Goal: Task Accomplishment & Management: Manage account settings

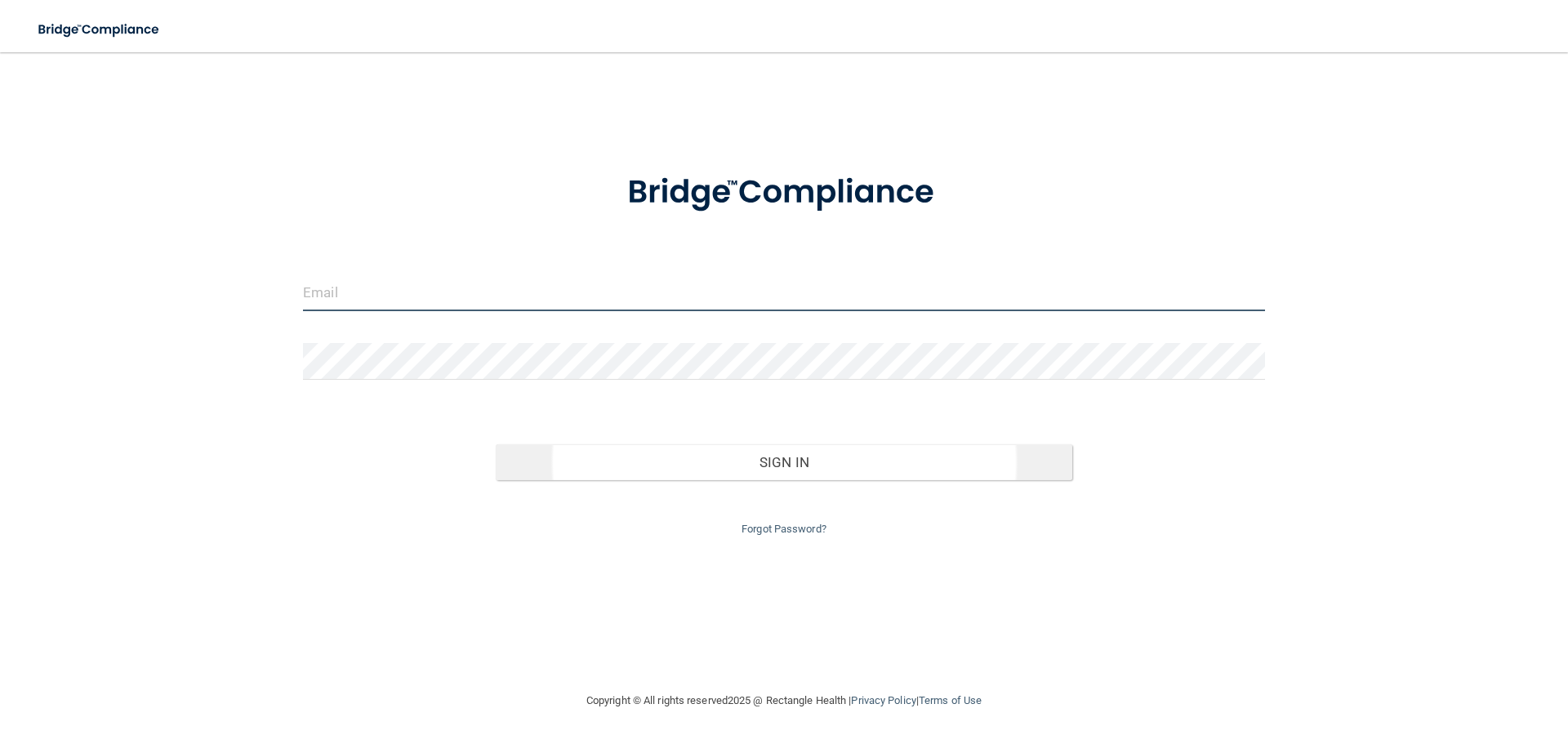
type input "[EMAIL_ADDRESS][DOMAIN_NAME]"
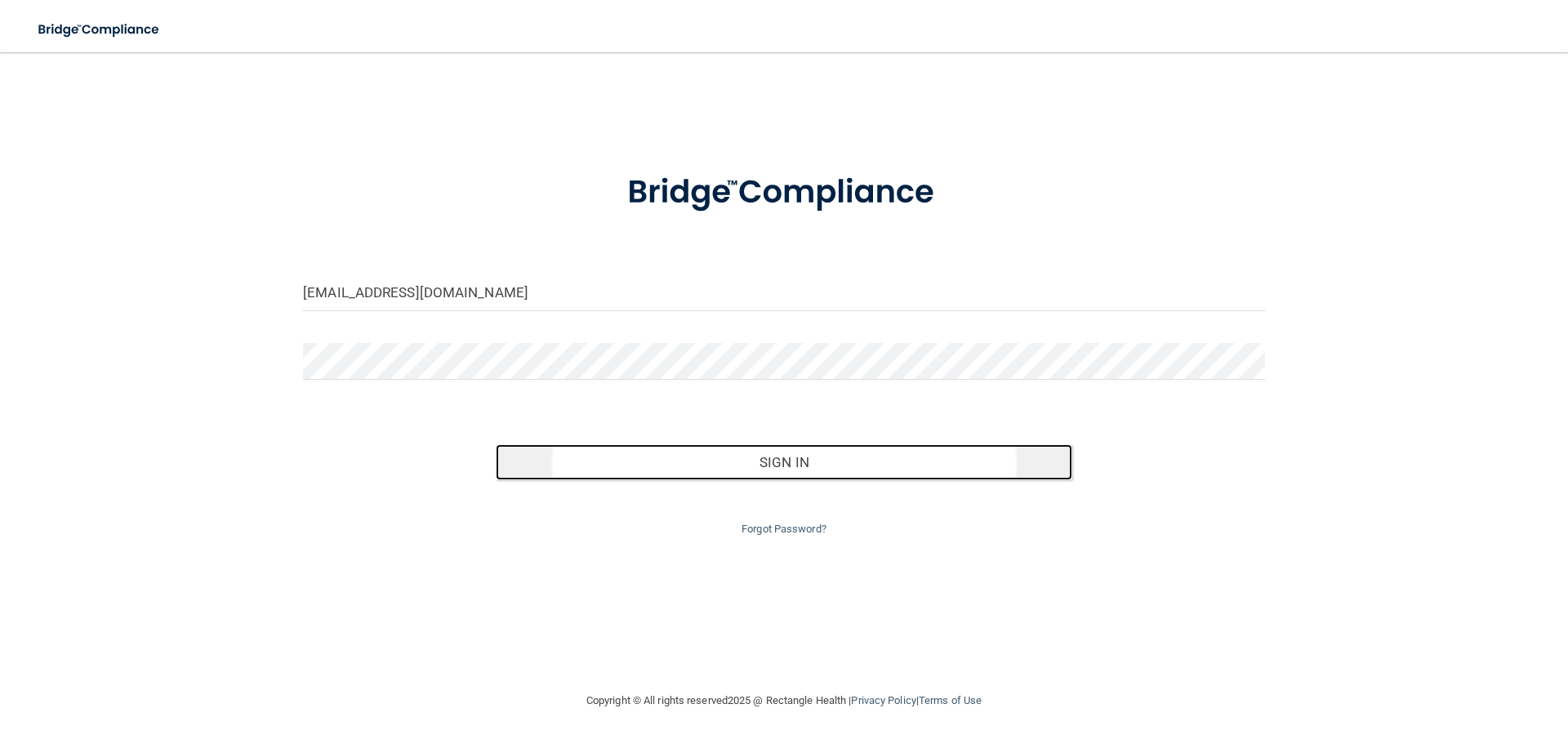
click at [707, 458] on button "Sign In" at bounding box center [784, 462] width 578 height 36
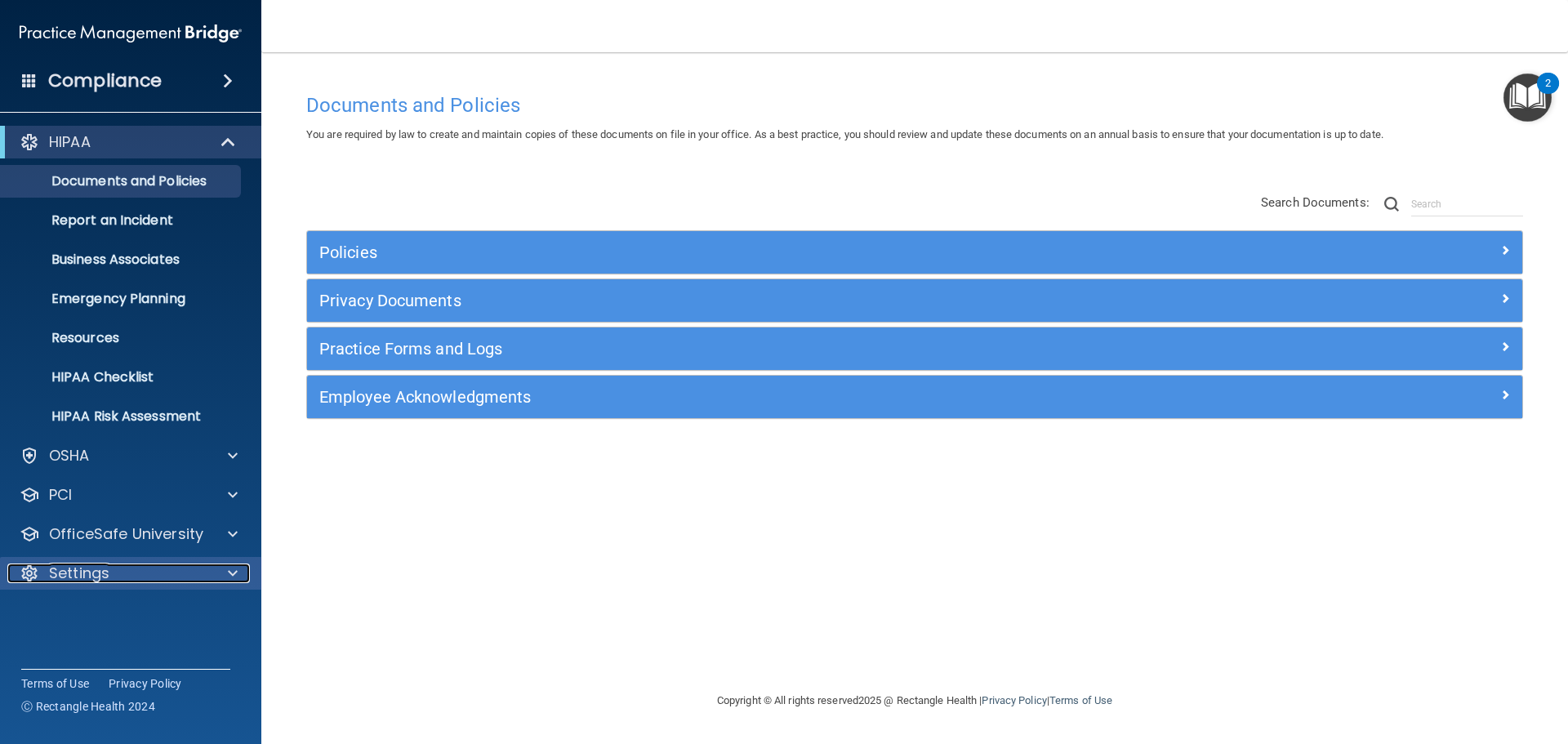
click at [126, 572] on div "Settings" at bounding box center [109, 573] width 203 height 20
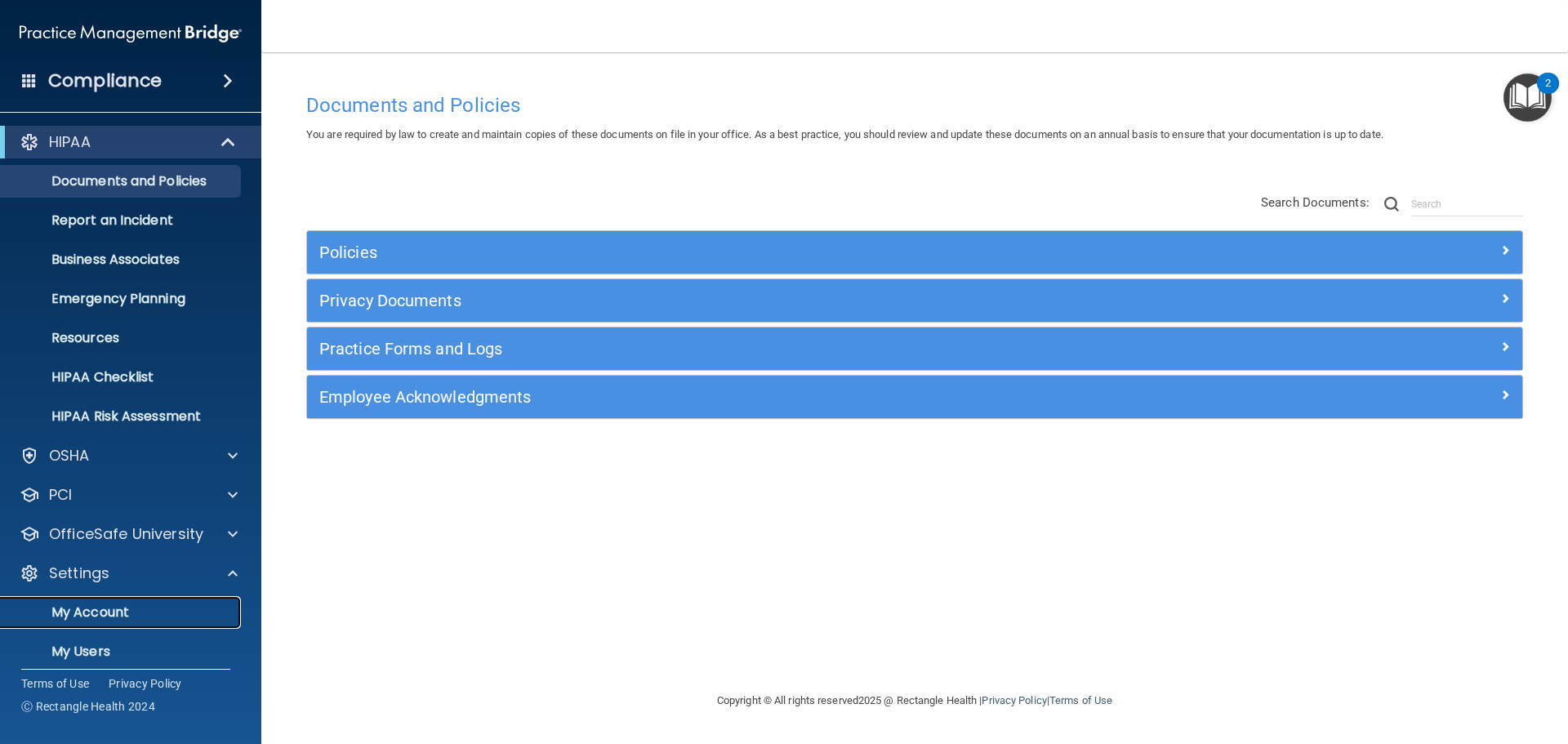
click at [123, 619] on p "My Account" at bounding box center [122, 612] width 223 height 16
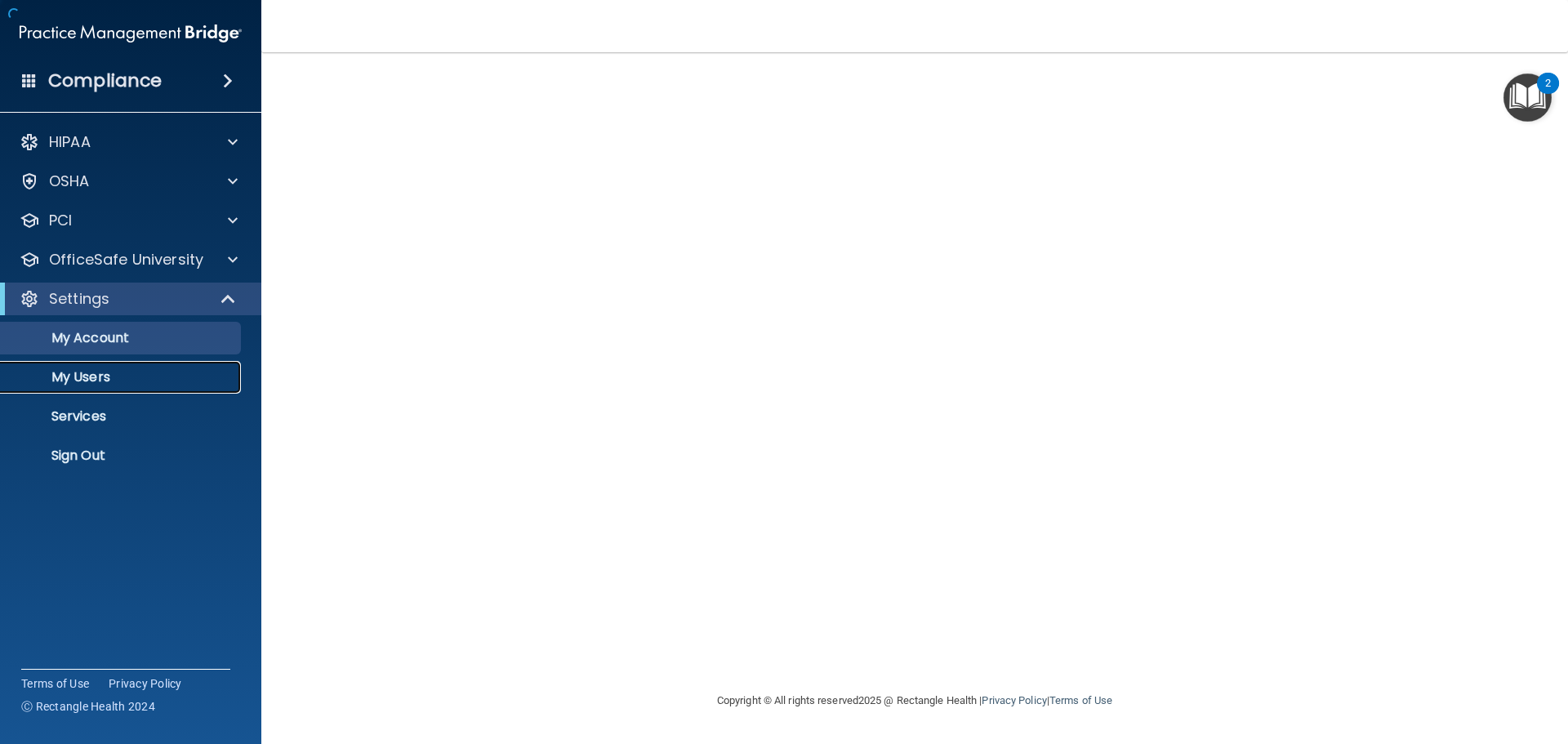
click at [102, 375] on p "My Users" at bounding box center [122, 376] width 223 height 16
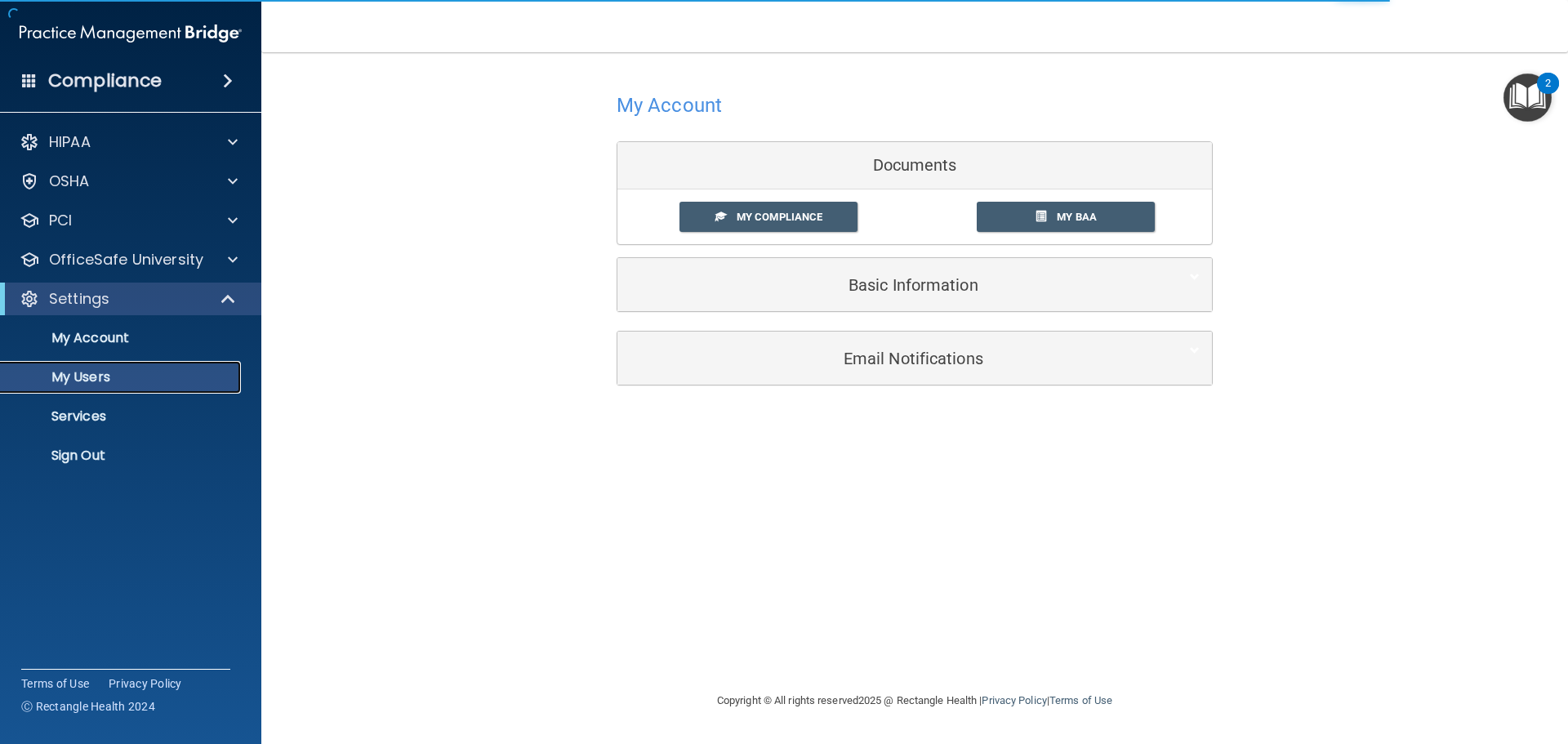
select select "20"
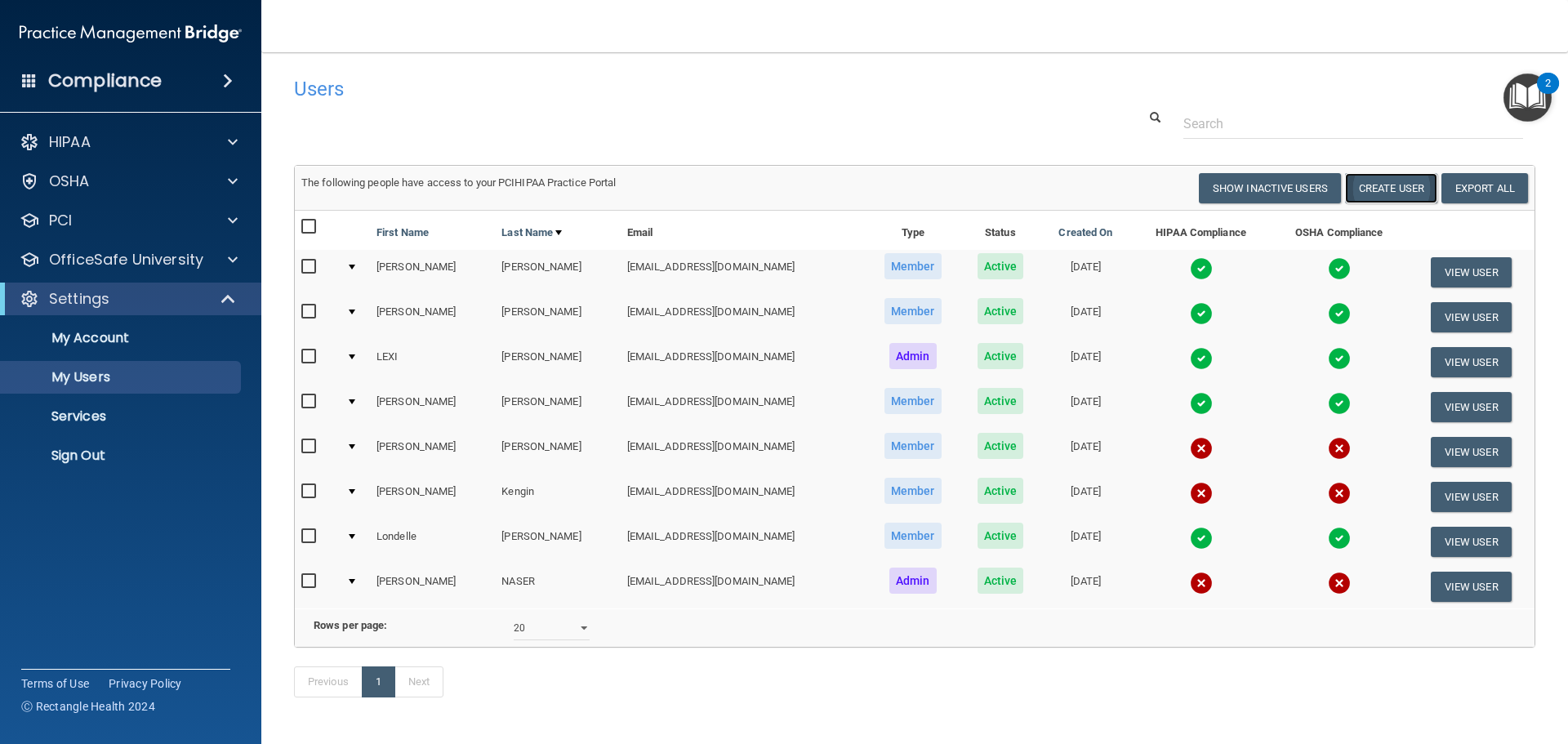
click at [1370, 184] on button "Create User" at bounding box center [1391, 187] width 92 height 30
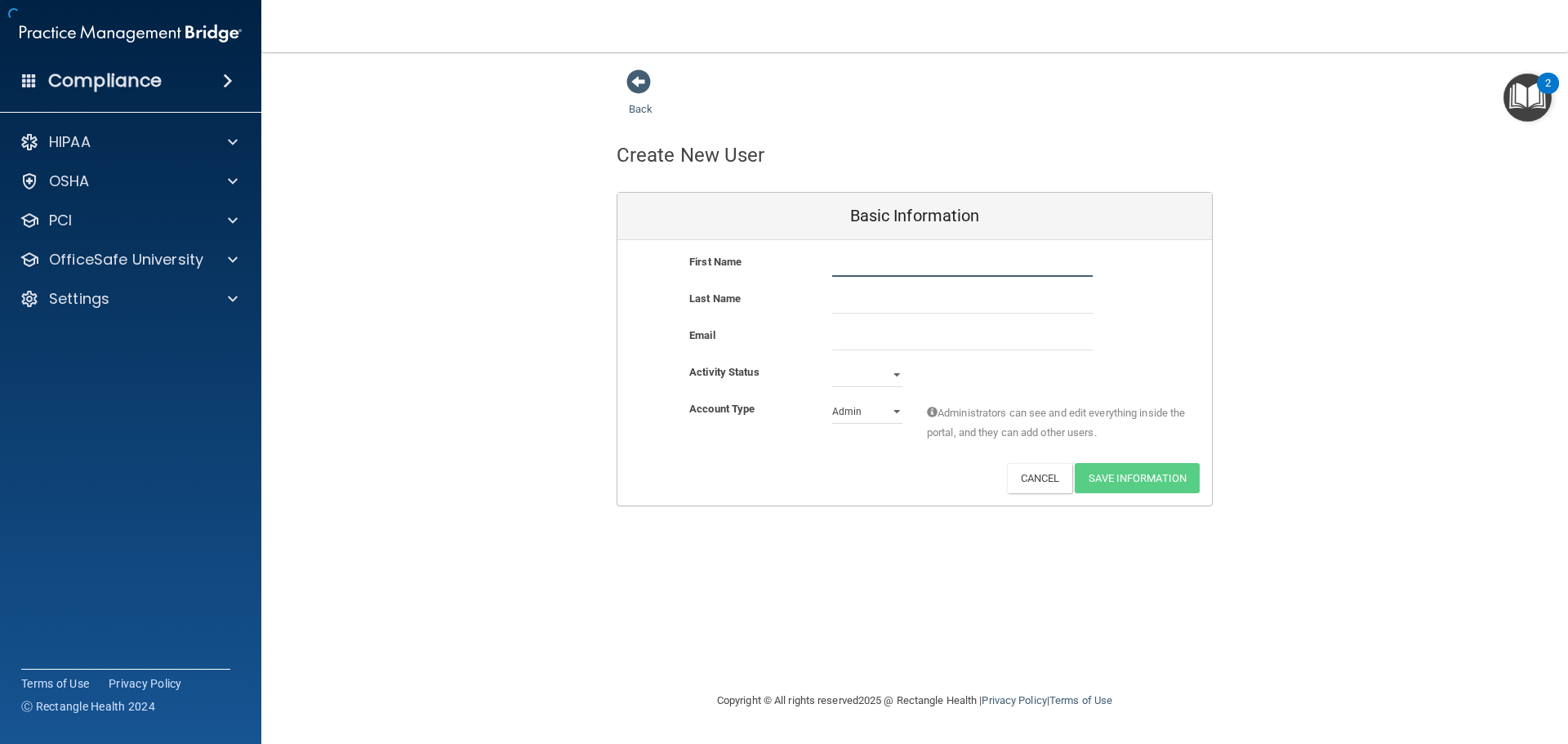
click at [868, 263] on input "text" at bounding box center [963, 264] width 261 height 24
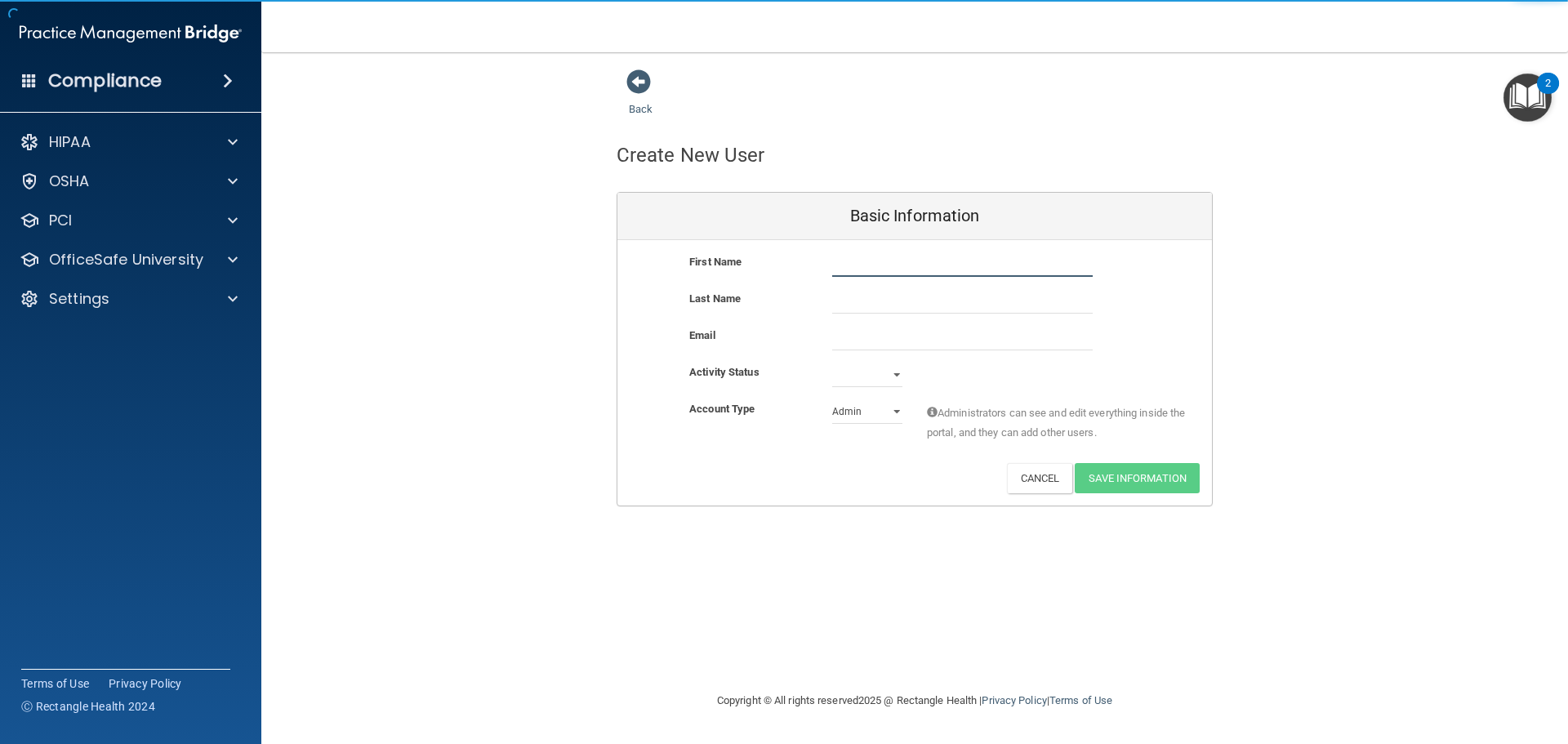
type input "a"
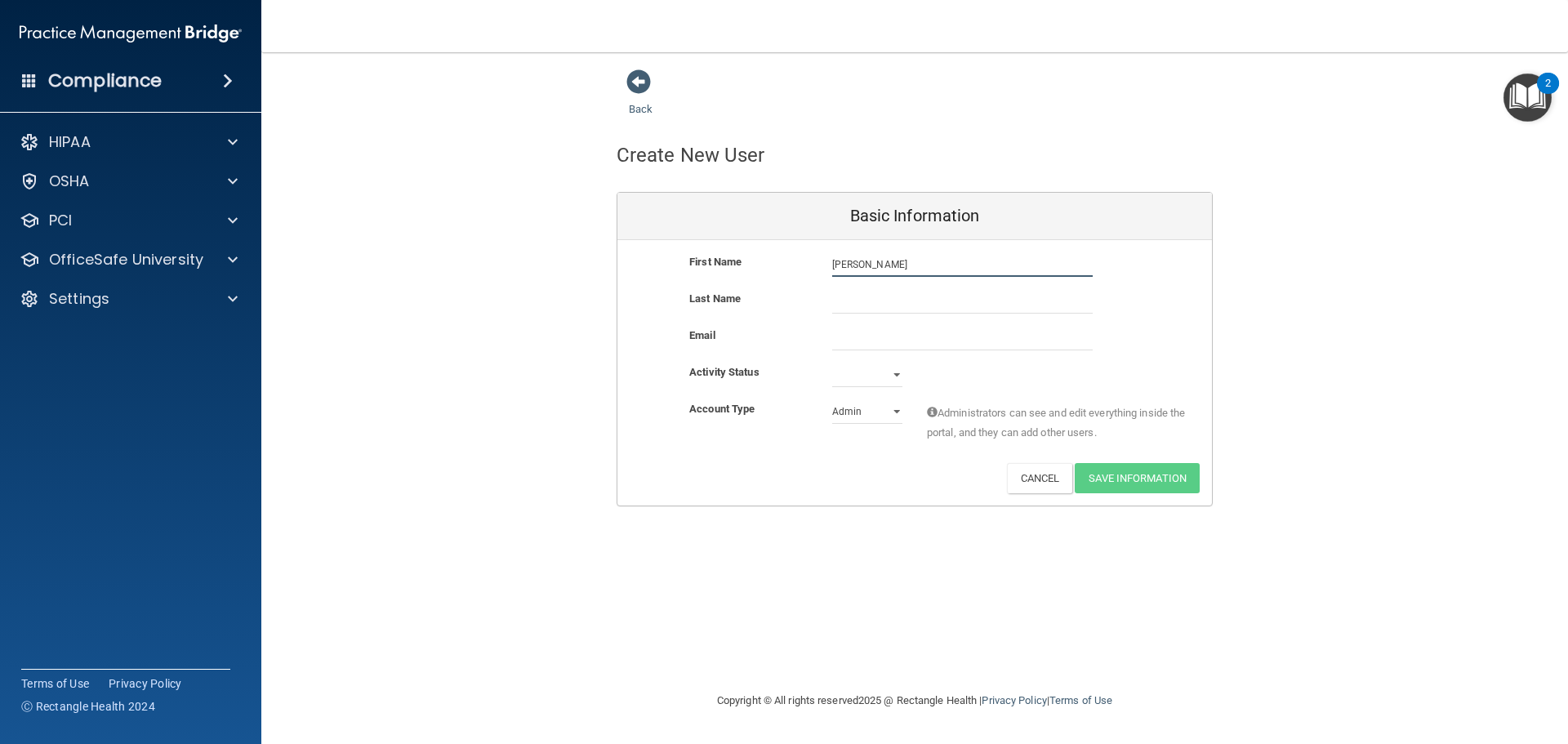
type input "[PERSON_NAME]"
click at [864, 338] on input "email" at bounding box center [963, 337] width 261 height 24
paste input "[EMAIL_ADDRESS][DOMAIN_NAME]"
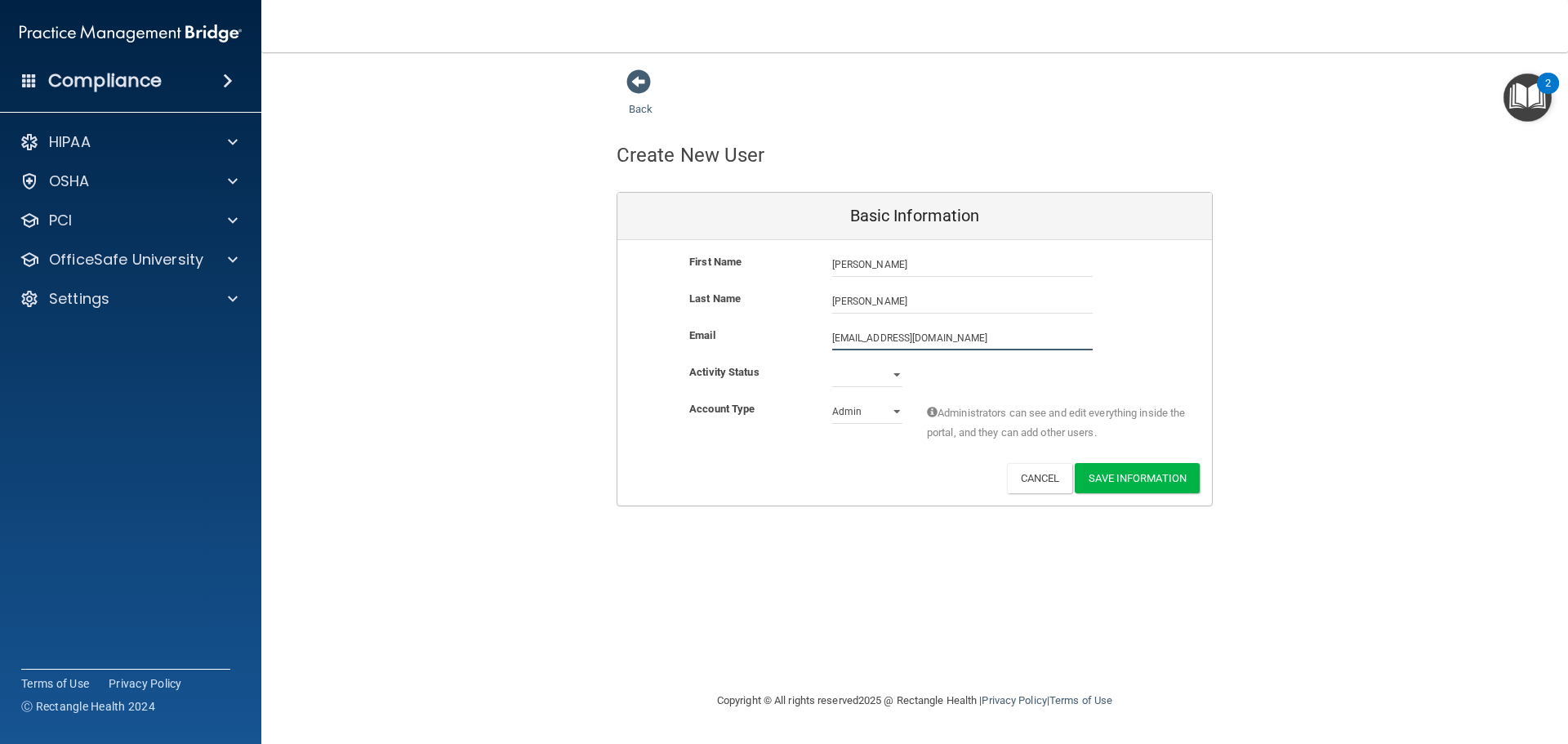
type input "[EMAIL_ADDRESS][DOMAIN_NAME]"
click at [880, 381] on select "Active Inactive" at bounding box center [867, 375] width 70 height 24
select select "active"
click at [832, 363] on select "Active Inactive" at bounding box center [867, 375] width 70 height 24
click at [869, 414] on select "Admin Member" at bounding box center [867, 411] width 70 height 24
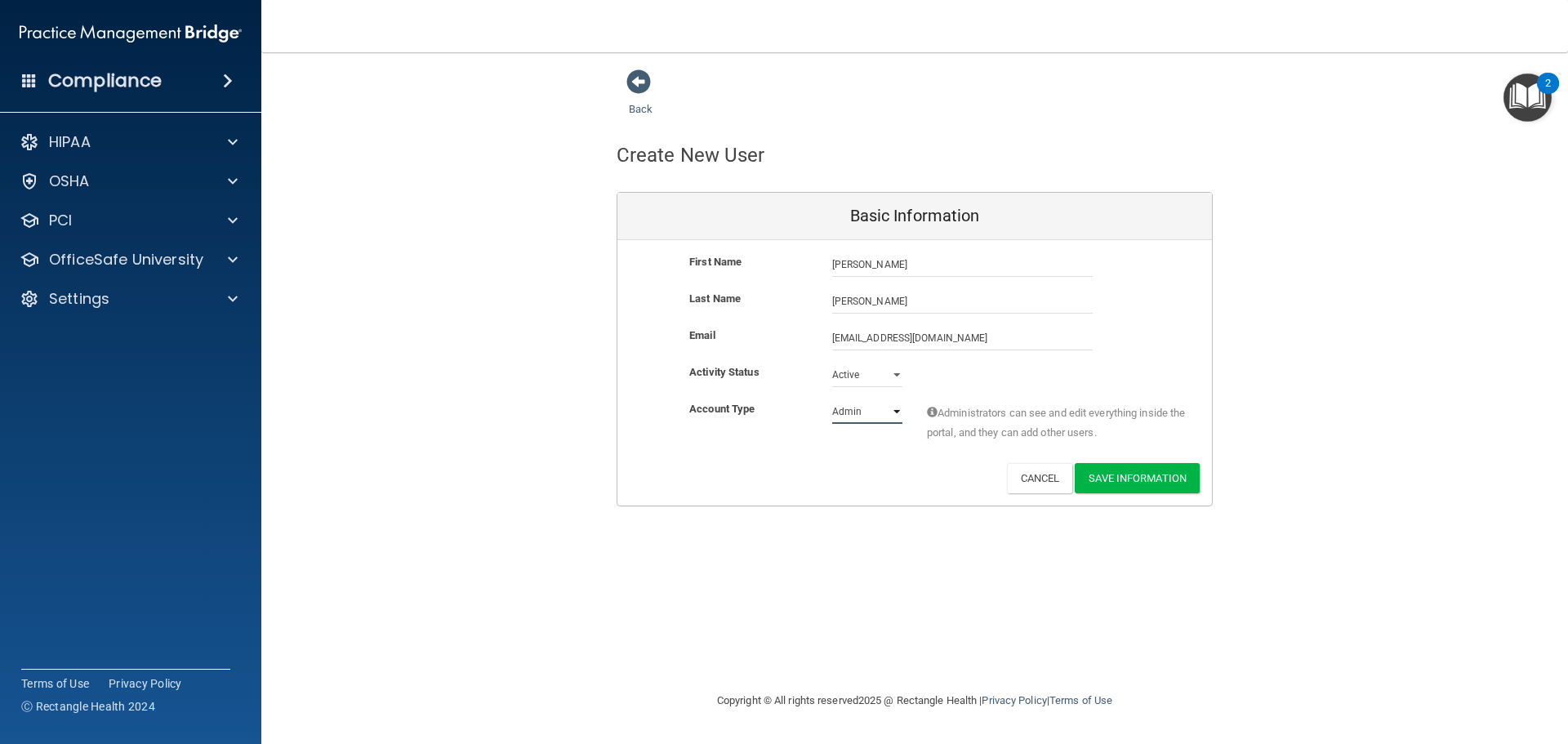
select select "practice_member"
click at [832, 399] on select "Admin Member" at bounding box center [867, 411] width 70 height 24
click at [1148, 481] on button "Save Information" at bounding box center [1137, 477] width 125 height 30
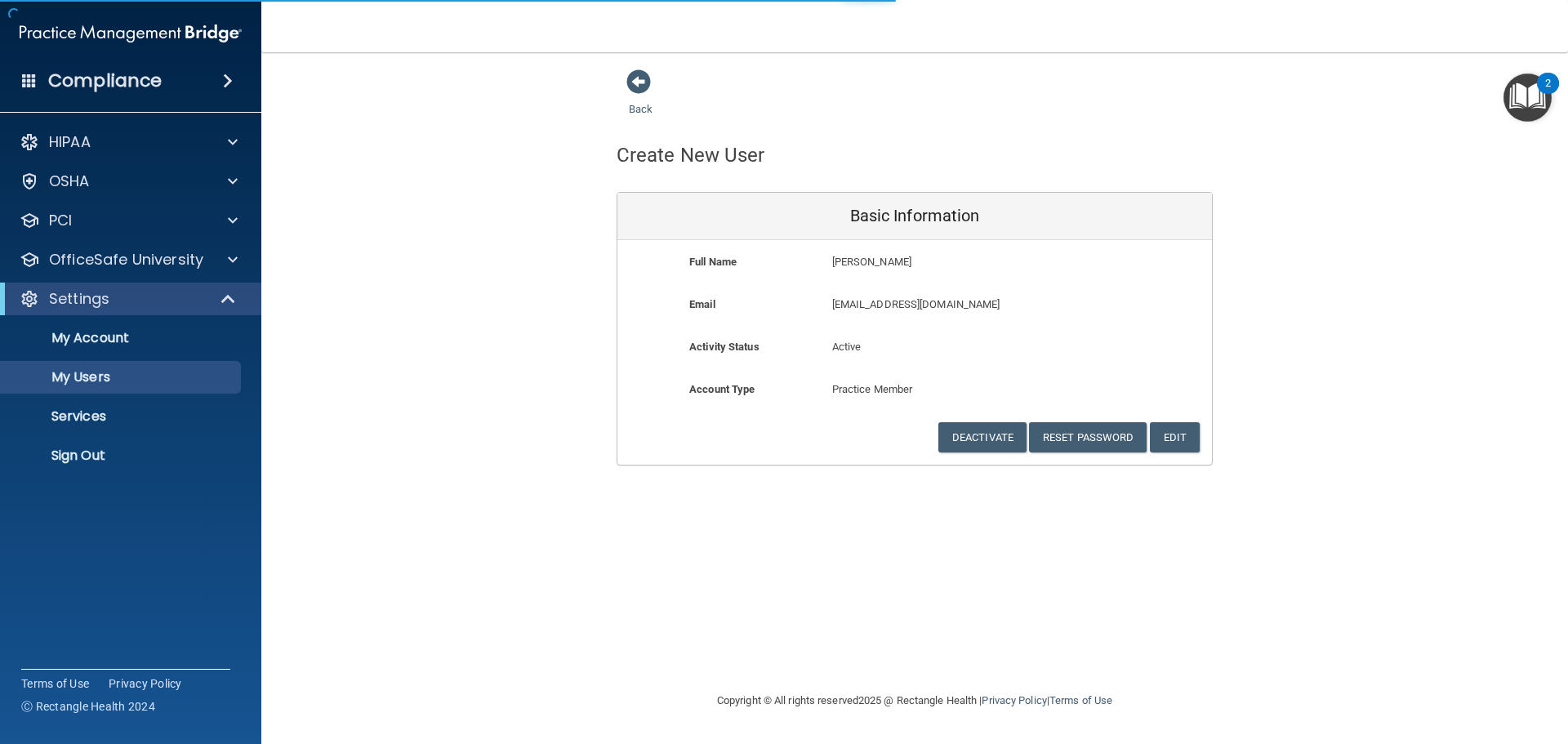
select select "20"
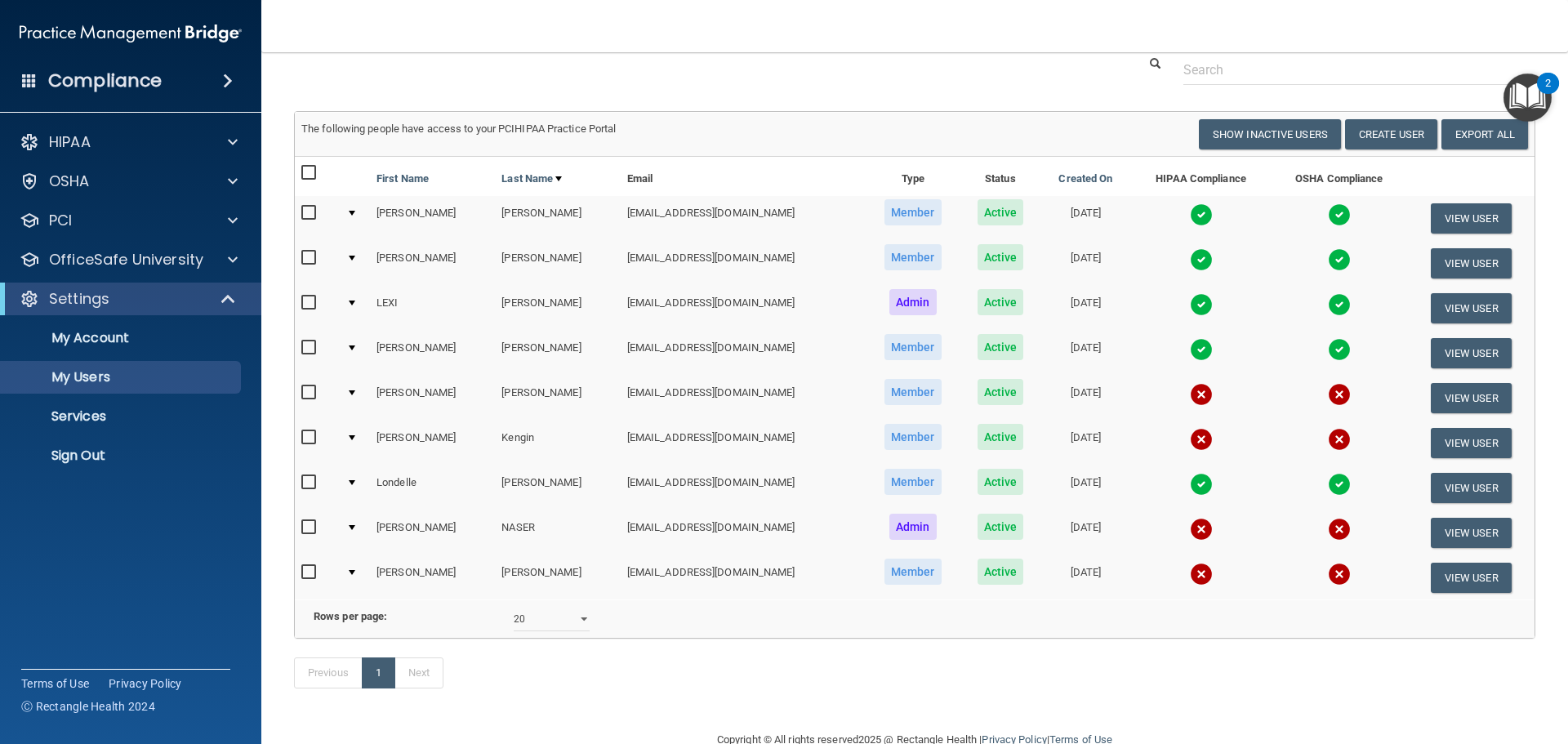
scroll to position [125, 0]
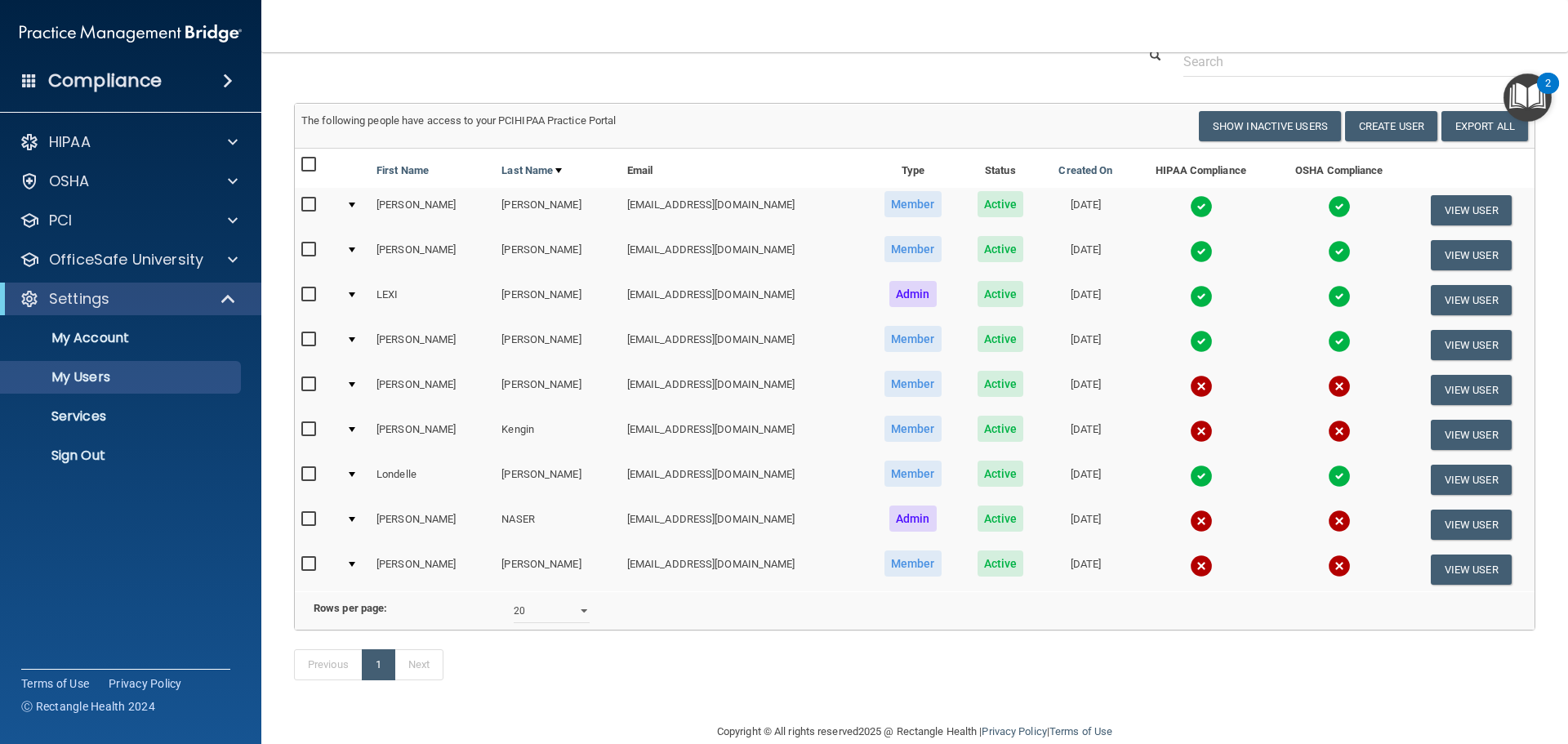
click at [305, 568] on input "checkbox" at bounding box center [311, 564] width 19 height 13
checkbox input "true"
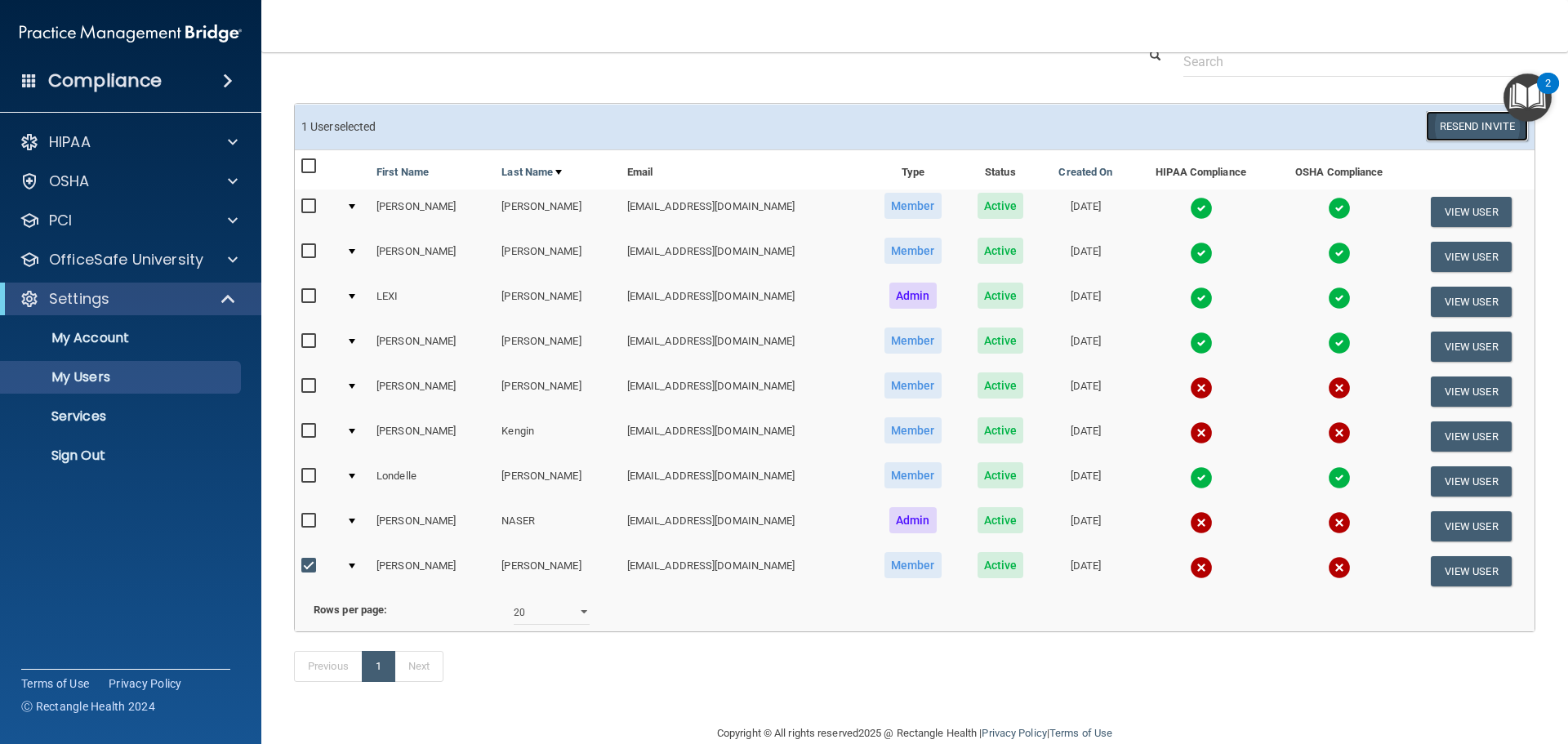
click at [1476, 127] on button "Resend Invite" at bounding box center [1476, 126] width 102 height 30
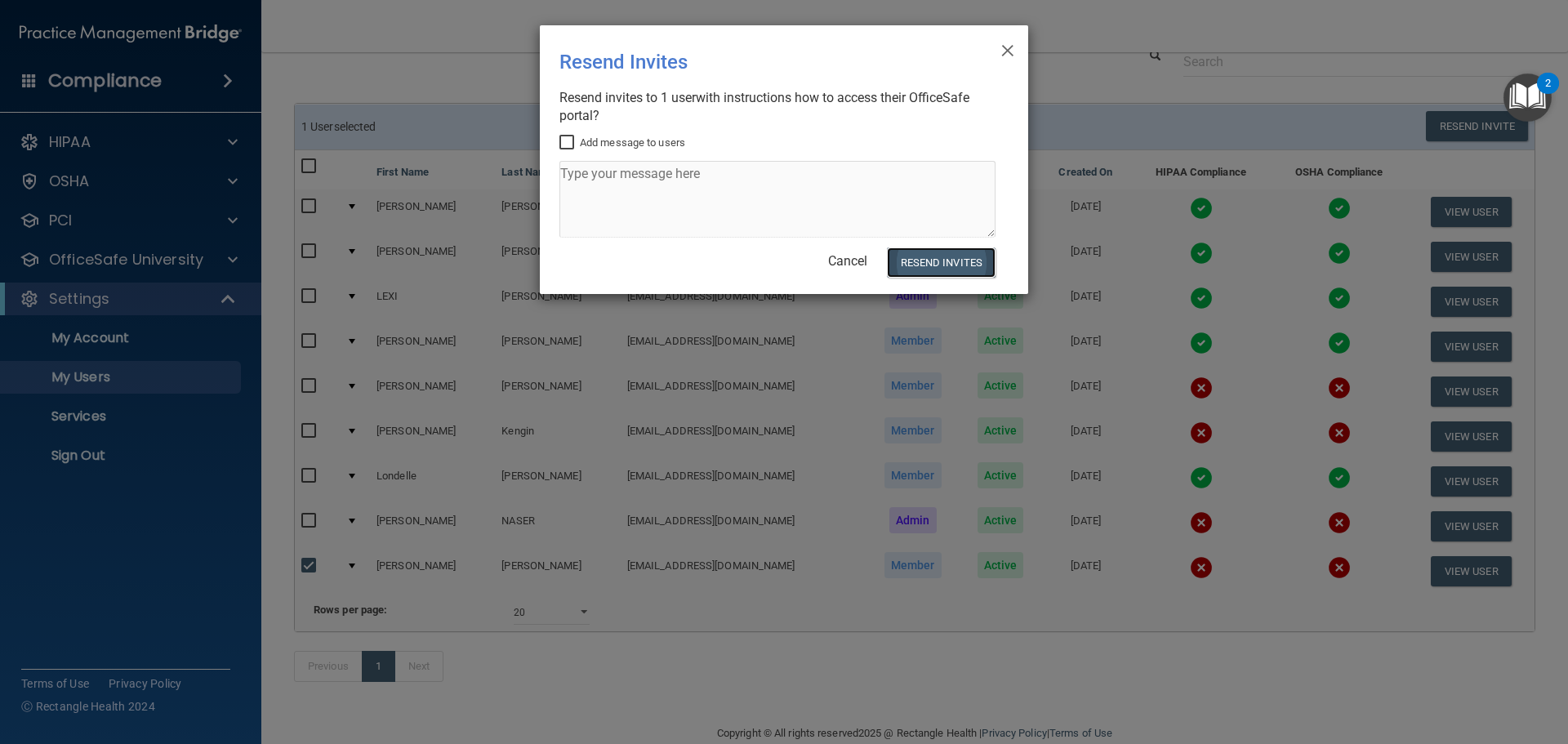
click at [939, 266] on button "Resend Invites" at bounding box center [941, 262] width 109 height 30
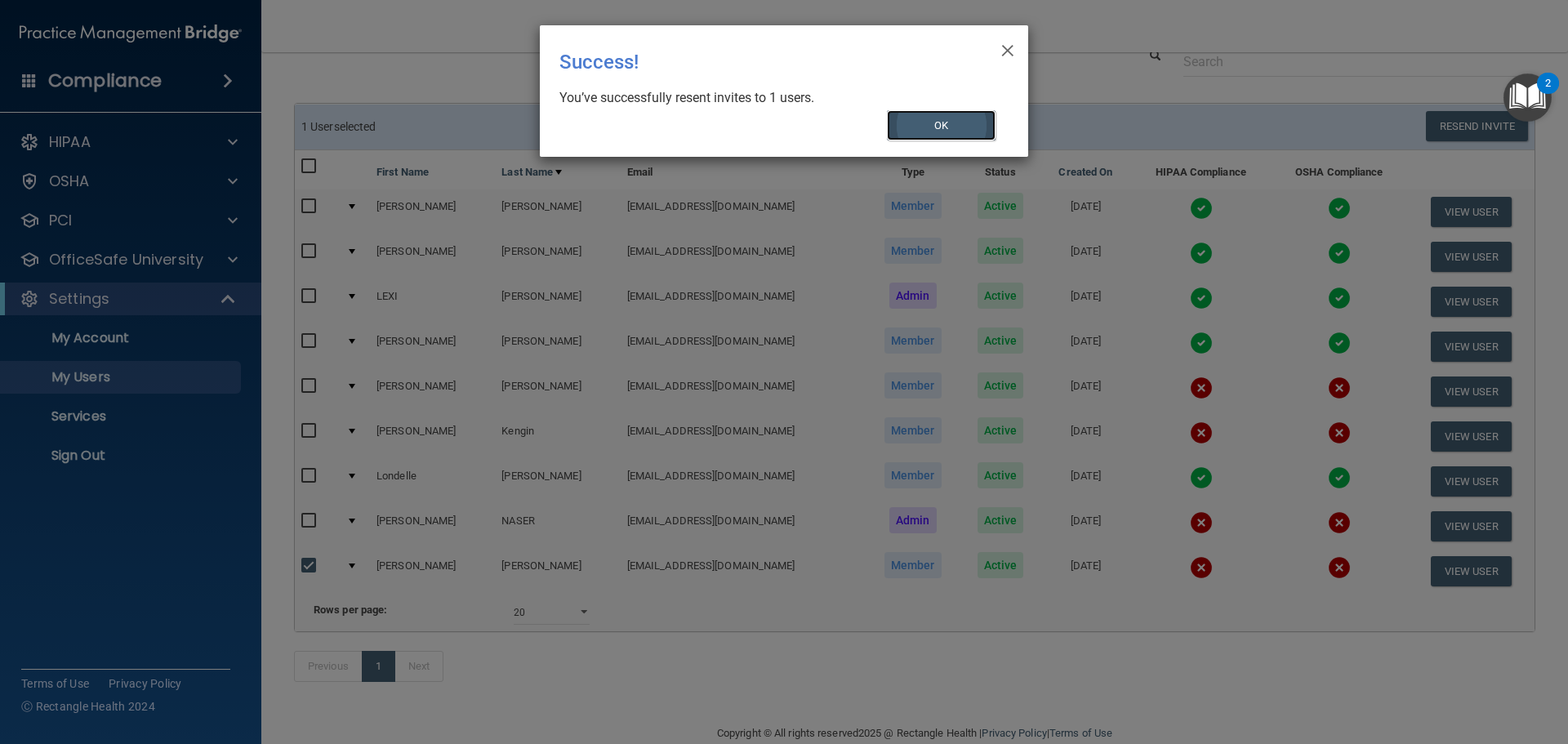
click at [950, 127] on button "OK" at bounding box center [941, 125] width 110 height 30
